Goal: Information Seeking & Learning: Find specific fact

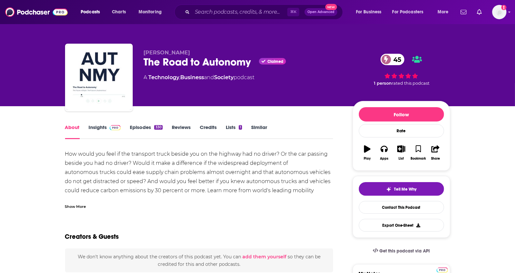
click at [100, 128] on link "Insights" at bounding box center [105, 131] width 32 height 15
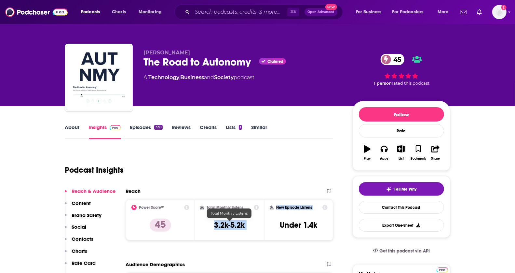
drag, startPoint x: 212, startPoint y: 223, endPoint x: 269, endPoint y: 223, distance: 56.6
click at [254, 223] on div "Power Score™ 45 Total Monthly Listens 3.2k-5.2k New Episode Listens Under 1.4k" at bounding box center [230, 219] width 208 height 41
copy div "3.2k-5.2k New Episode Listens"
click at [242, 235] on div "Total Monthly Listens 3.2k-5.2k" at bounding box center [229, 219] width 69 height 41
drag, startPoint x: 251, startPoint y: 227, endPoint x: 212, endPoint y: 227, distance: 39.4
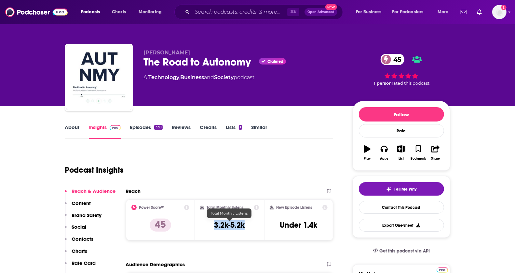
click at [212, 227] on div "Total Monthly Listens 3.2k-5.2k" at bounding box center [229, 220] width 59 height 30
copy h3 "3.2k-5.2k"
